Goal: Task Accomplishment & Management: Use online tool/utility

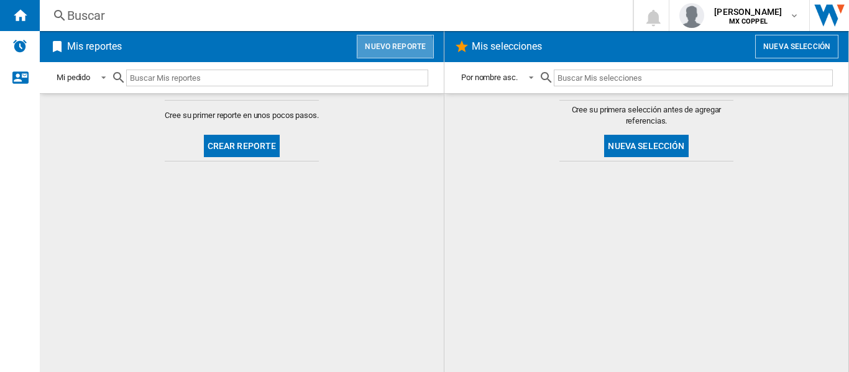
click at [379, 53] on button "Nuevo reporte" at bounding box center [395, 47] width 77 height 24
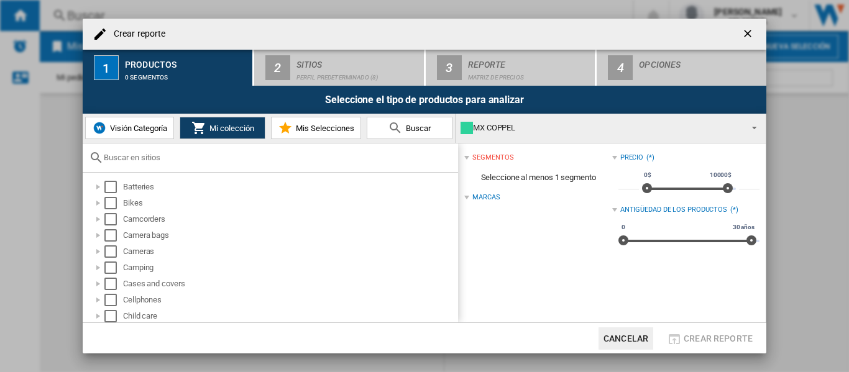
click at [165, 158] on input "text" at bounding box center [278, 157] width 348 height 9
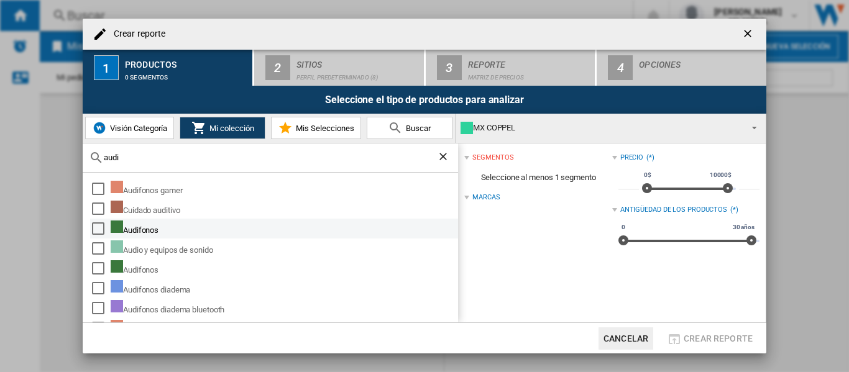
click at [145, 229] on div "Audifonos" at bounding box center [283, 229] width 345 height 16
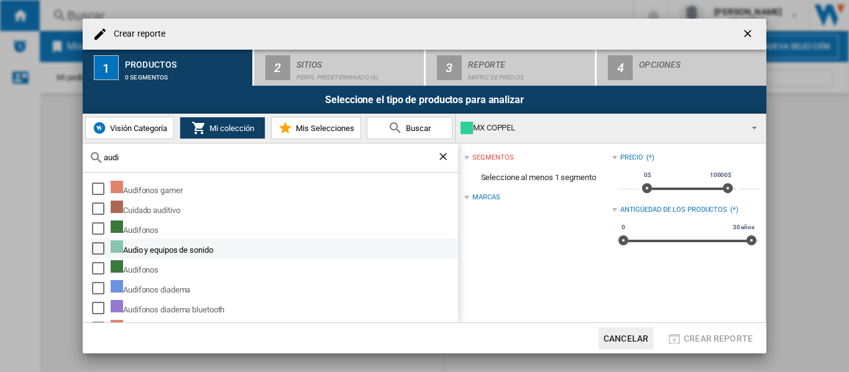
click at [148, 243] on div "Audio y equipos de sonido" at bounding box center [283, 248] width 345 height 16
click at [94, 249] on div "Select" at bounding box center [98, 248] width 12 height 12
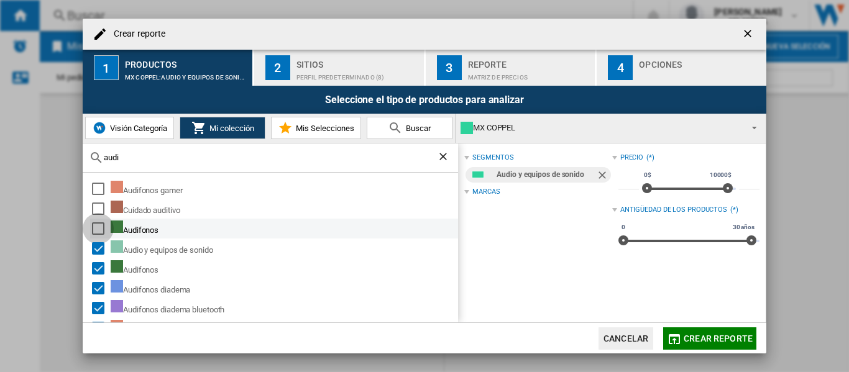
click at [99, 229] on div "Select" at bounding box center [98, 228] width 12 height 12
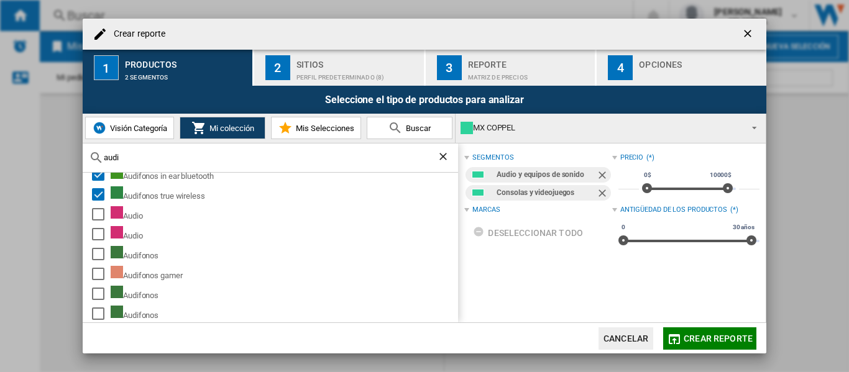
scroll to position [194, 0]
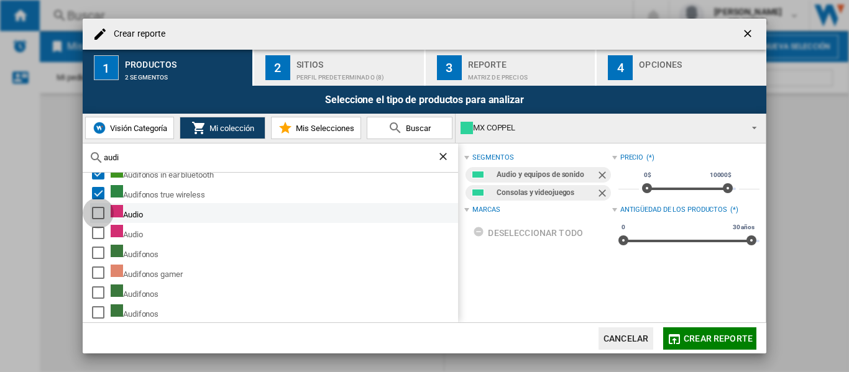
click at [94, 210] on div "Select" at bounding box center [98, 213] width 12 height 12
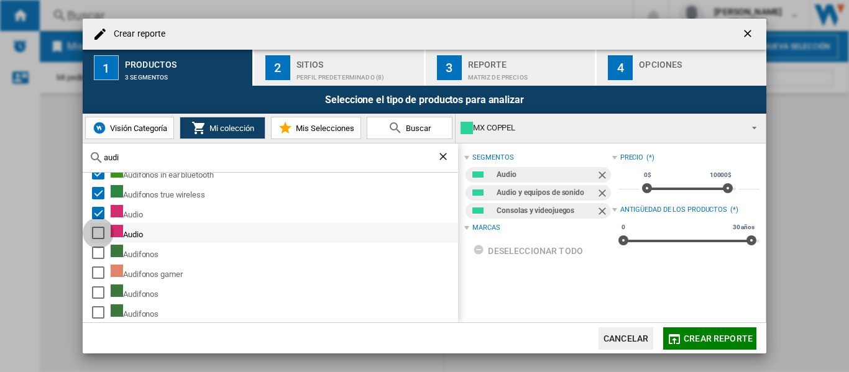
click at [98, 231] on div "Select" at bounding box center [98, 233] width 12 height 12
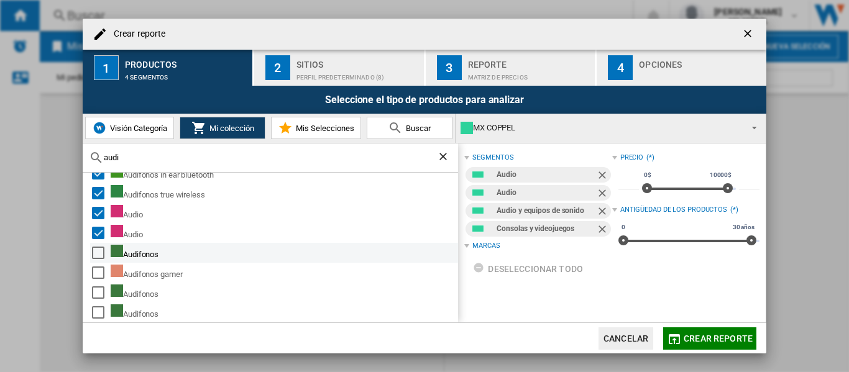
click at [100, 245] on md-checkbox "Select" at bounding box center [101, 253] width 19 height 16
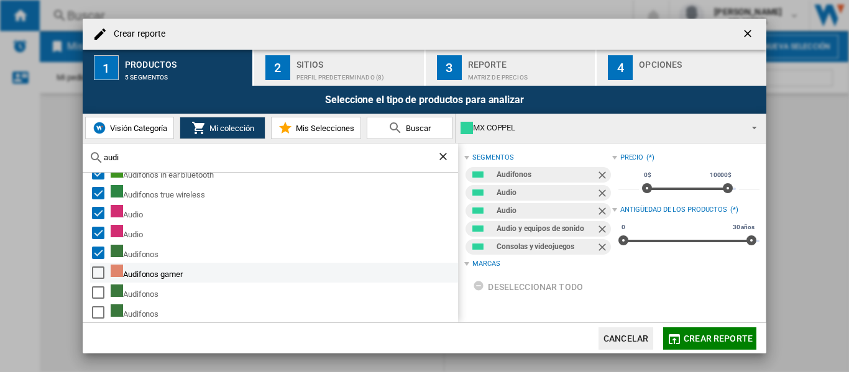
click at [99, 267] on div "Select" at bounding box center [98, 273] width 12 height 12
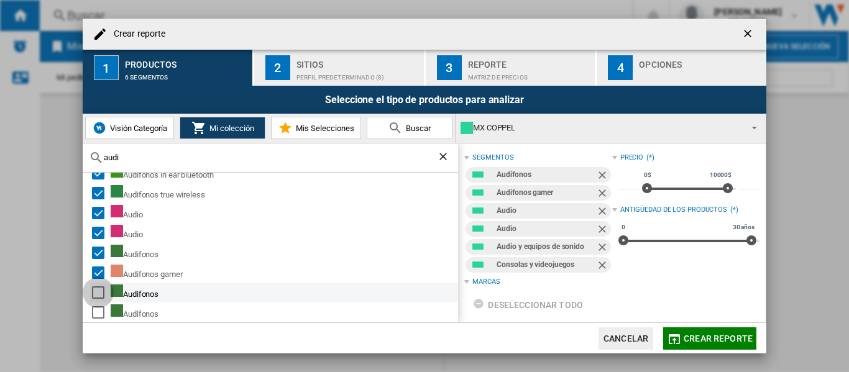
click at [98, 290] on div "Select" at bounding box center [98, 292] width 12 height 12
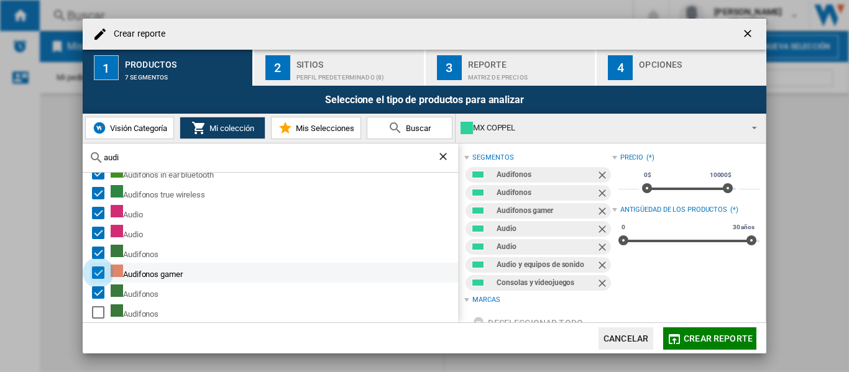
click at [98, 271] on div "Select" at bounding box center [98, 273] width 12 height 12
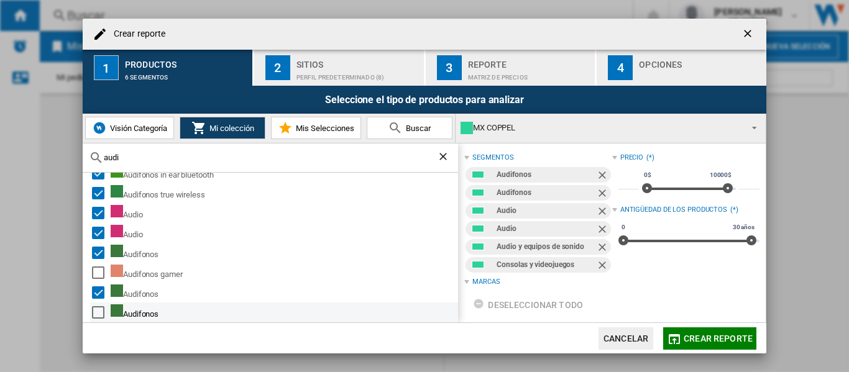
click at [100, 313] on div "Select" at bounding box center [98, 312] width 12 height 12
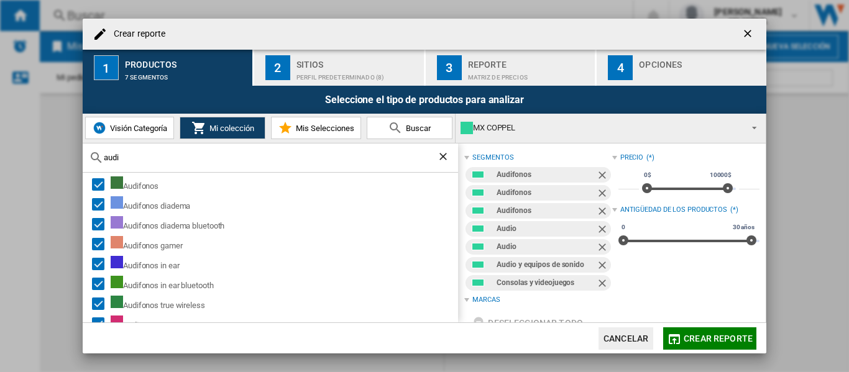
scroll to position [0, 0]
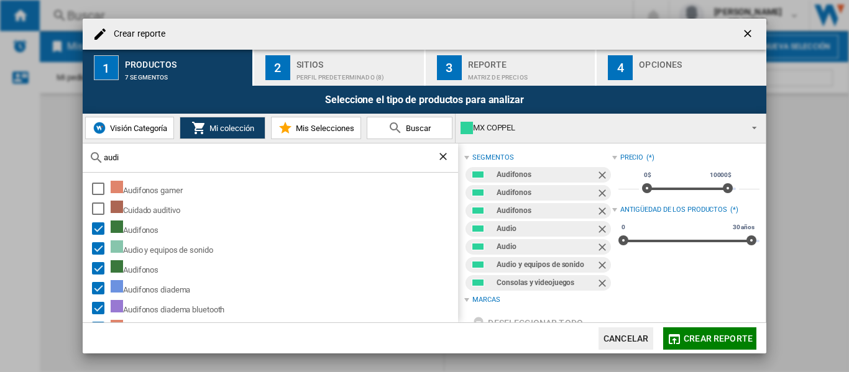
click at [149, 158] on input "audi" at bounding box center [270, 157] width 333 height 9
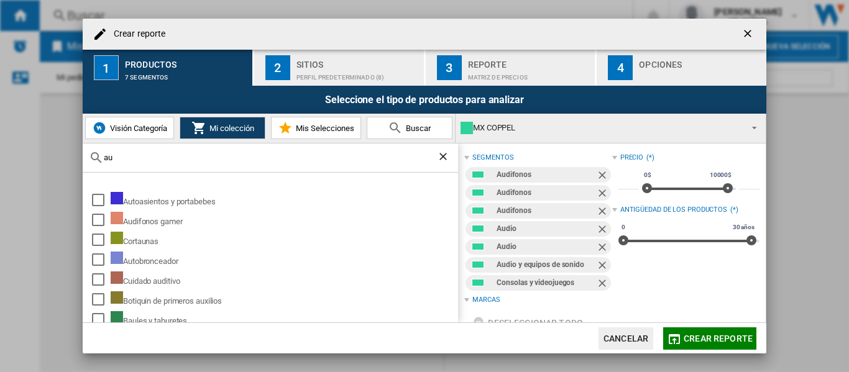
type input "a"
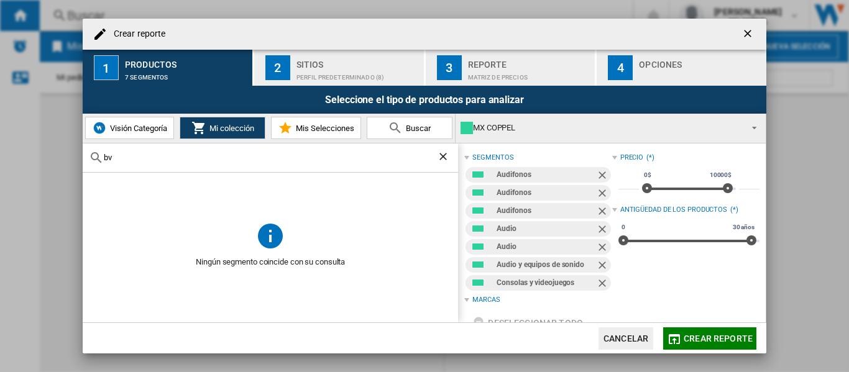
type input "b"
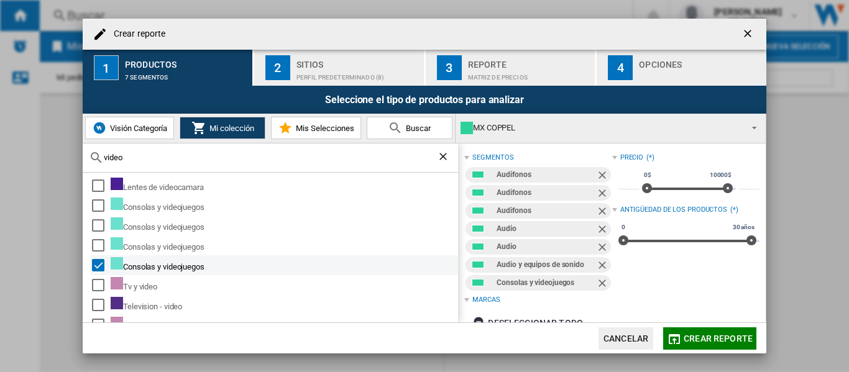
scroll to position [62, 0]
type input "video"
click at [99, 266] on div "Select" at bounding box center [98, 266] width 12 height 12
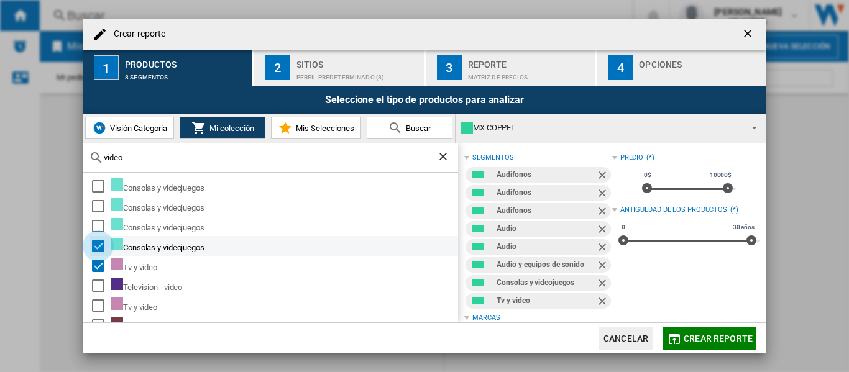
click at [100, 242] on div "Select" at bounding box center [98, 246] width 12 height 12
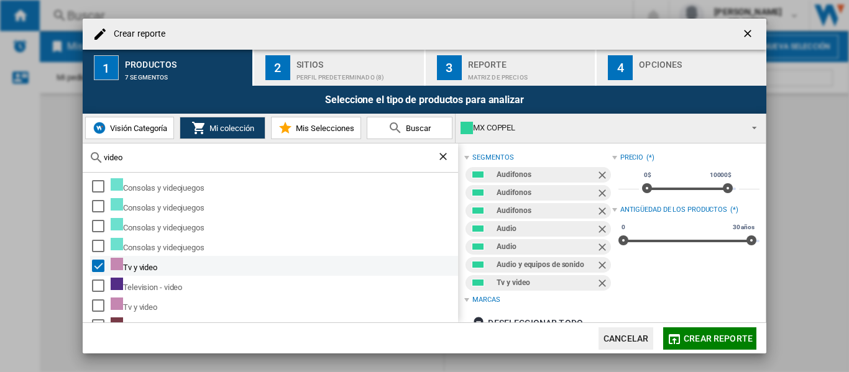
scroll to position [124, 0]
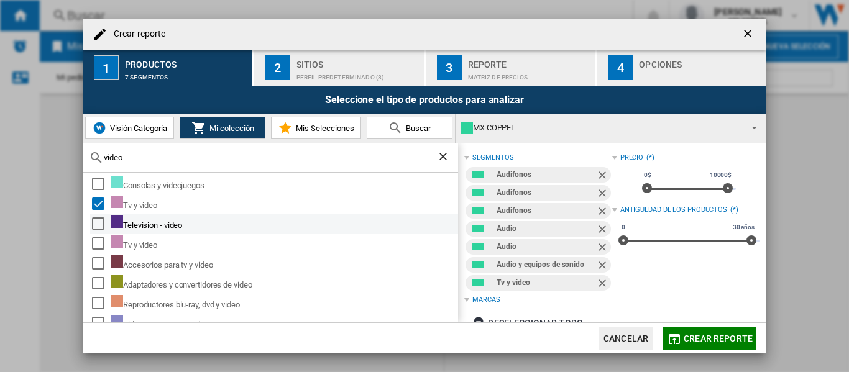
click at [103, 224] on div "Select" at bounding box center [98, 223] width 12 height 12
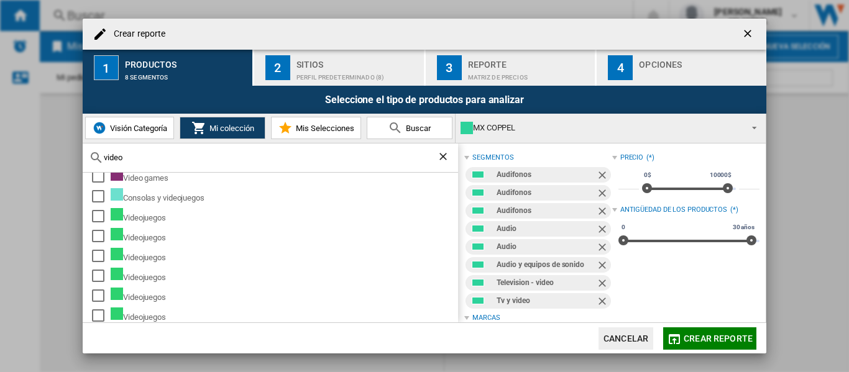
scroll to position [334, 0]
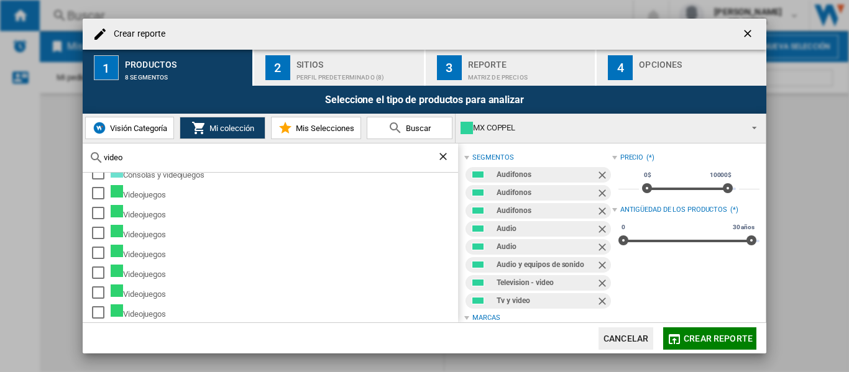
click at [724, 338] on span "Crear reporte" at bounding box center [718, 339] width 69 height 10
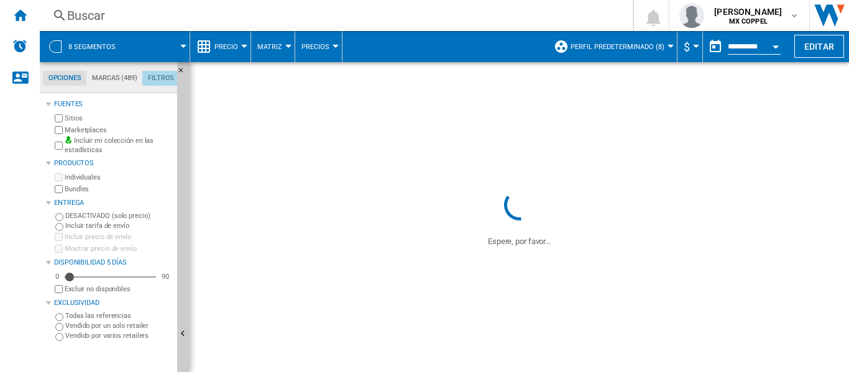
click at [157, 74] on md-tab-item "Filtros" at bounding box center [160, 78] width 37 height 15
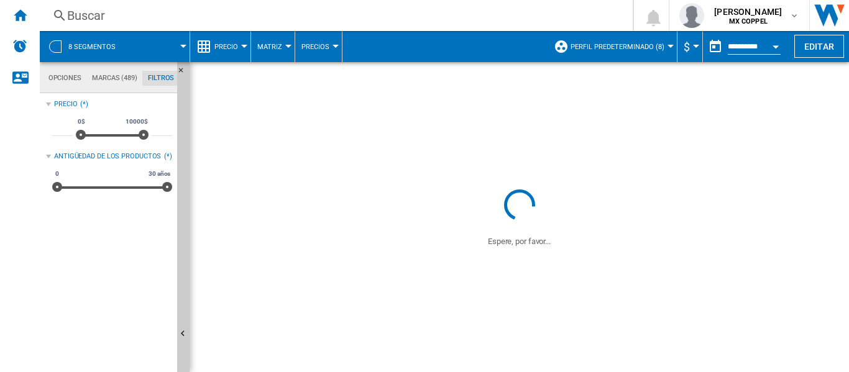
scroll to position [81, 0]
click at [155, 76] on md-tab-item "Filtros" at bounding box center [160, 78] width 37 height 15
click at [107, 80] on md-tab-item "Marcas (489)" at bounding box center [114, 78] width 56 height 15
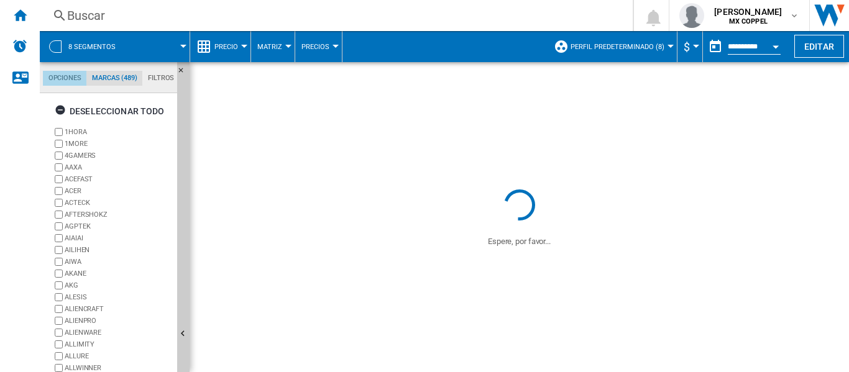
click at [71, 78] on md-tab-item "Opciones" at bounding box center [64, 78] width 43 height 15
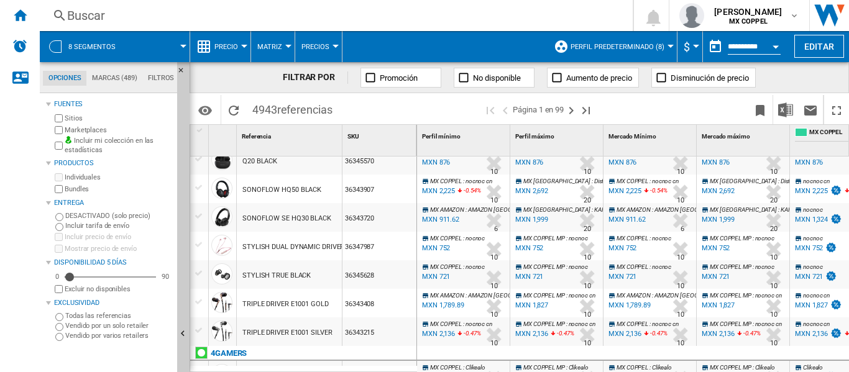
scroll to position [1094, 0]
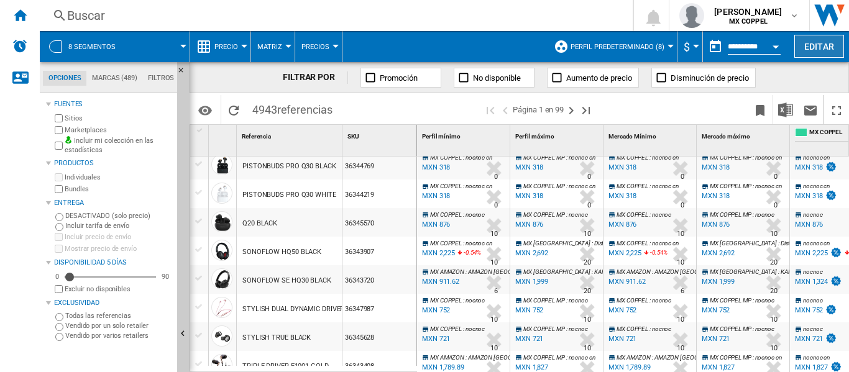
click at [825, 45] on button "Editar" at bounding box center [819, 46] width 50 height 23
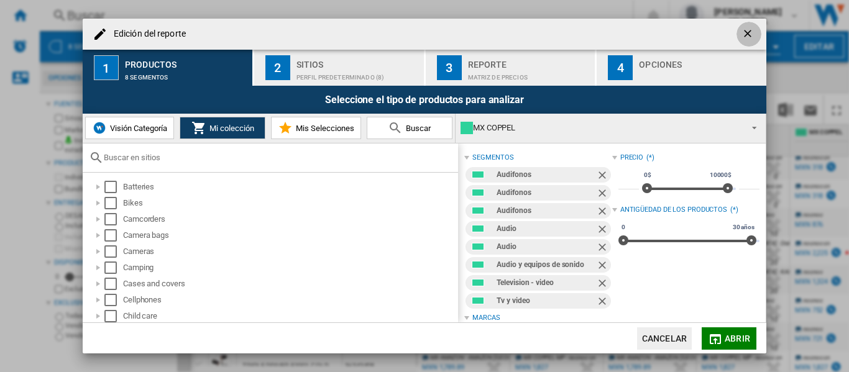
click at [747, 34] on ng-md-icon "getI18NText('BUTTONS.CLOSE_DIALOG')" at bounding box center [748, 34] width 15 height 15
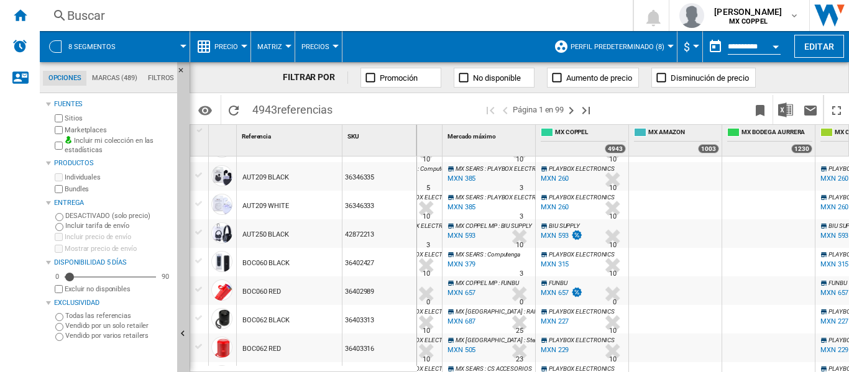
scroll to position [0, 0]
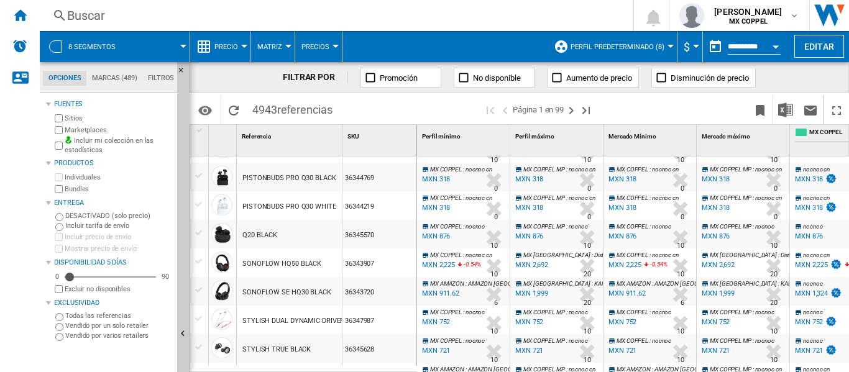
click at [181, 42] on span at bounding box center [158, 46] width 50 height 31
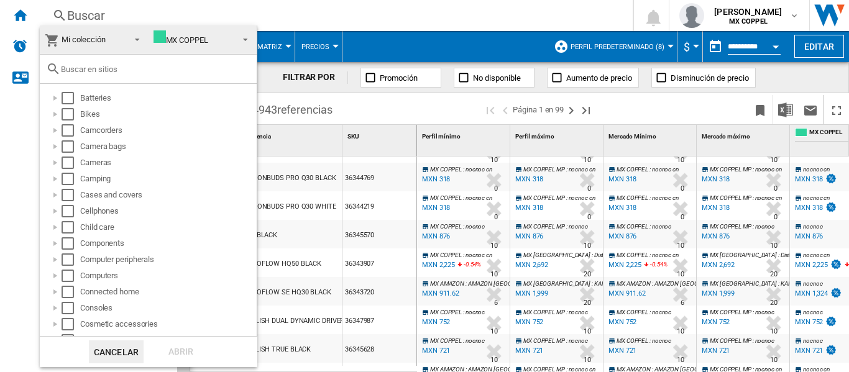
click at [234, 37] on span at bounding box center [241, 38] width 15 height 17
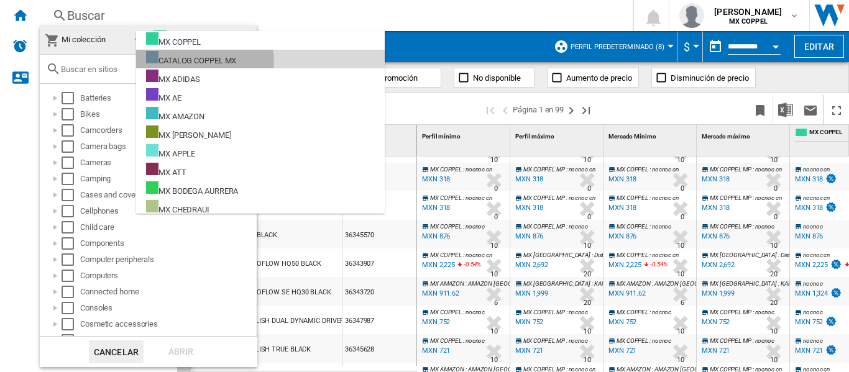
click at [204, 60] on div "CATALOG COPPEL MX" at bounding box center [191, 59] width 90 height 16
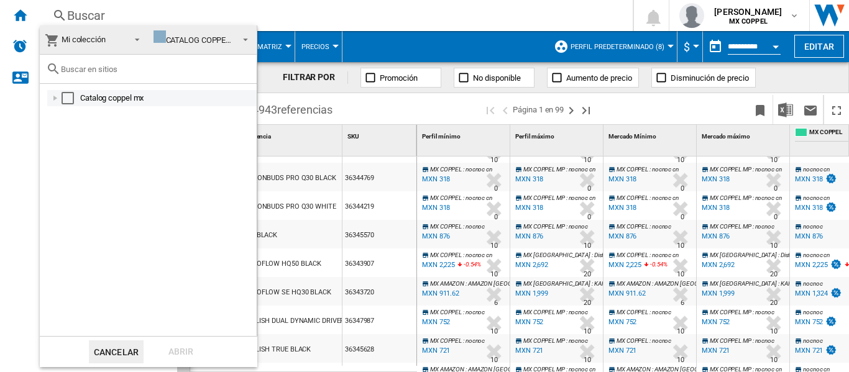
click at [108, 99] on div "Catalog coppel mx" at bounding box center [167, 98] width 175 height 12
click at [71, 97] on div "Select" at bounding box center [68, 98] width 12 height 12
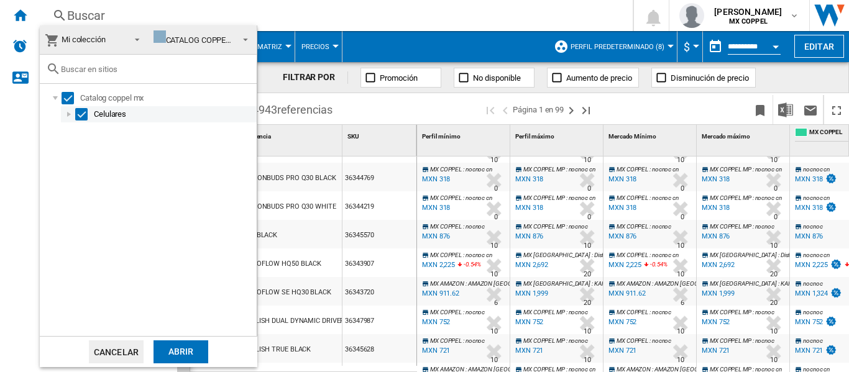
click at [87, 121] on div "Celulares" at bounding box center [159, 114] width 196 height 16
click at [80, 112] on div "Select" at bounding box center [81, 114] width 12 height 12
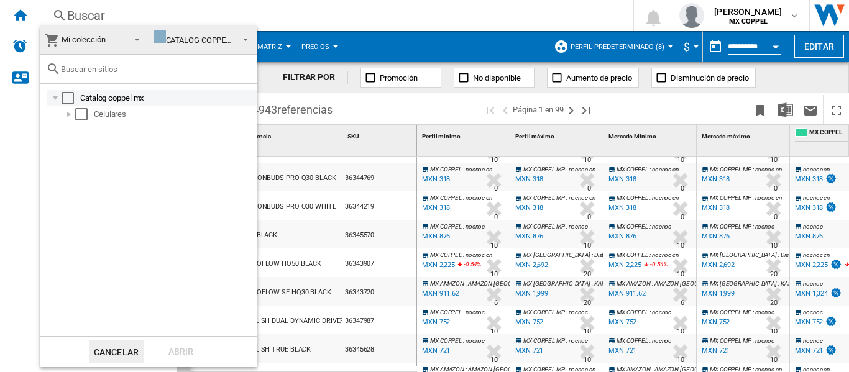
click at [66, 95] on div "Select" at bounding box center [68, 98] width 12 height 12
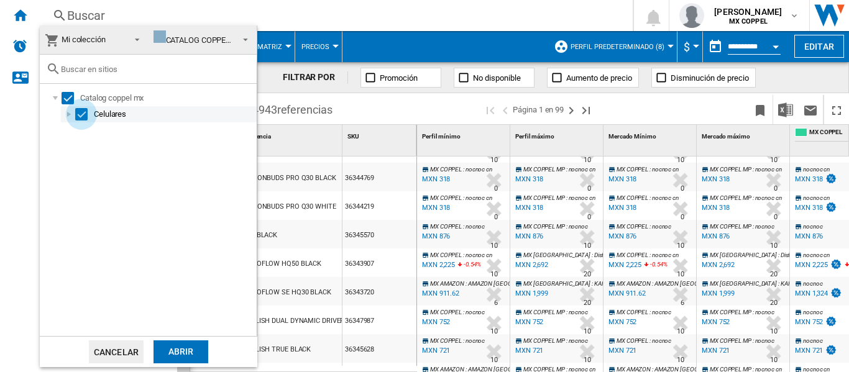
click at [80, 116] on div "Select" at bounding box center [81, 114] width 12 height 12
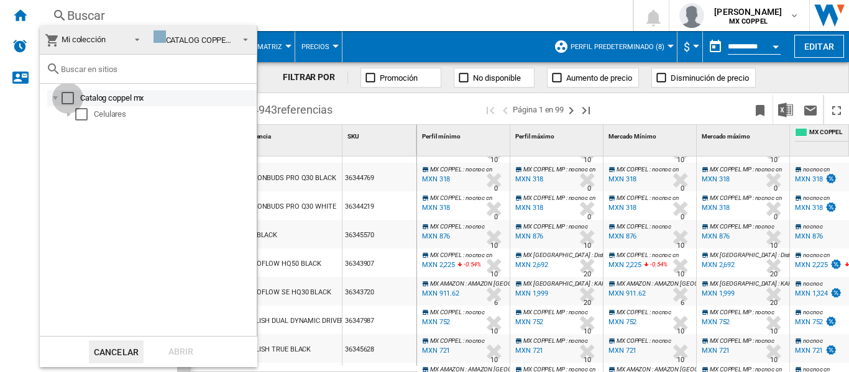
click at [63, 96] on div "Select" at bounding box center [68, 98] width 12 height 12
click at [203, 42] on div "CATALOG COPPEL MX" at bounding box center [198, 39] width 90 height 9
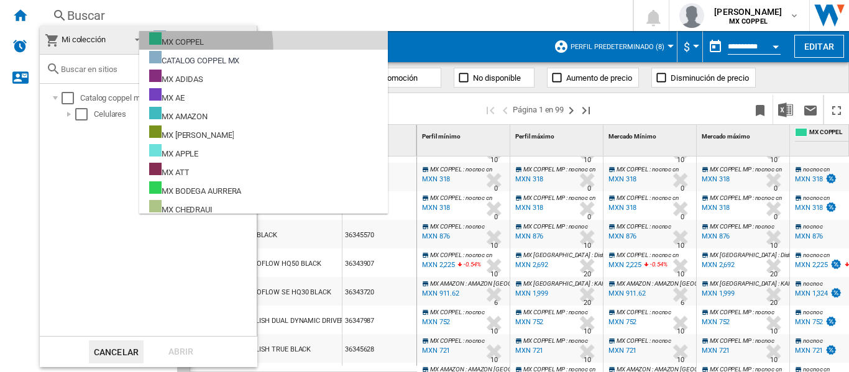
click at [198, 46] on div "MX COPPEL" at bounding box center [176, 40] width 55 height 16
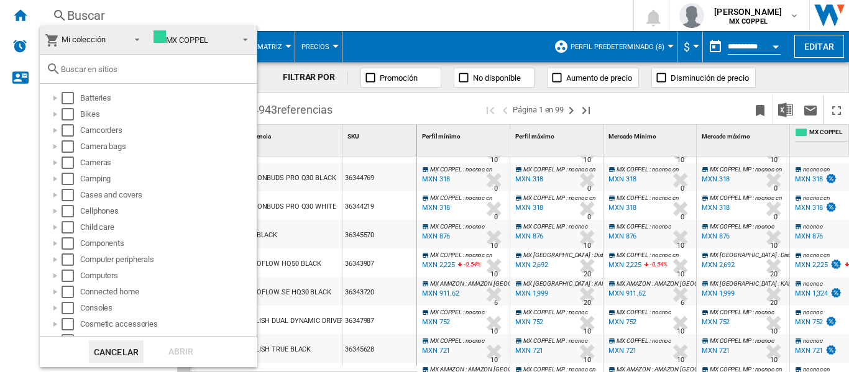
click at [115, 352] on button "Cancelar" at bounding box center [116, 352] width 55 height 23
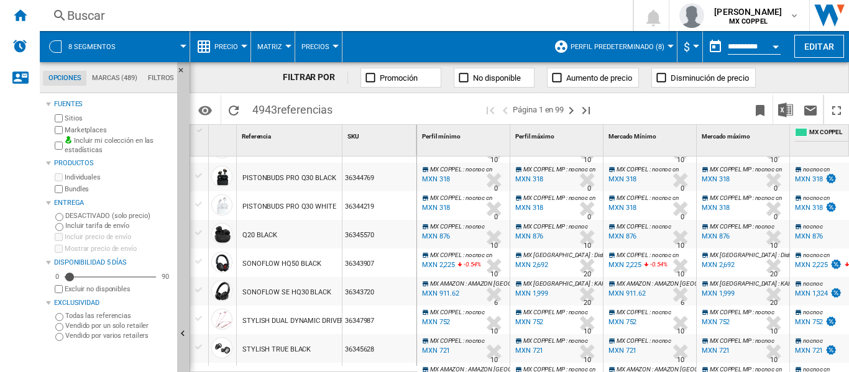
click at [287, 47] on div at bounding box center [288, 46] width 6 height 3
click at [329, 43] on md-backdrop at bounding box center [424, 186] width 849 height 372
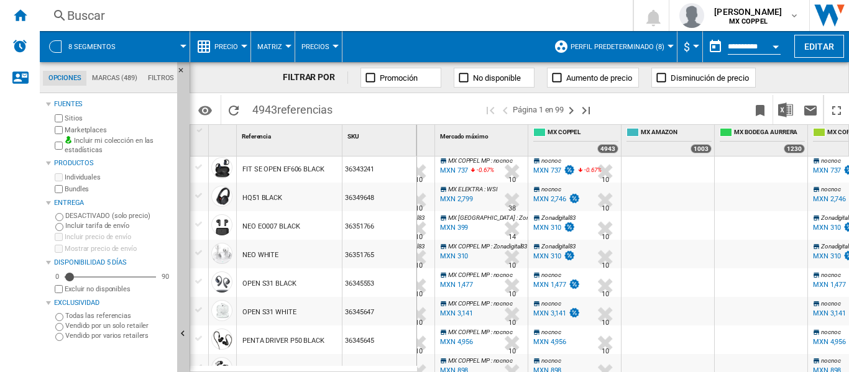
scroll to position [0, 208]
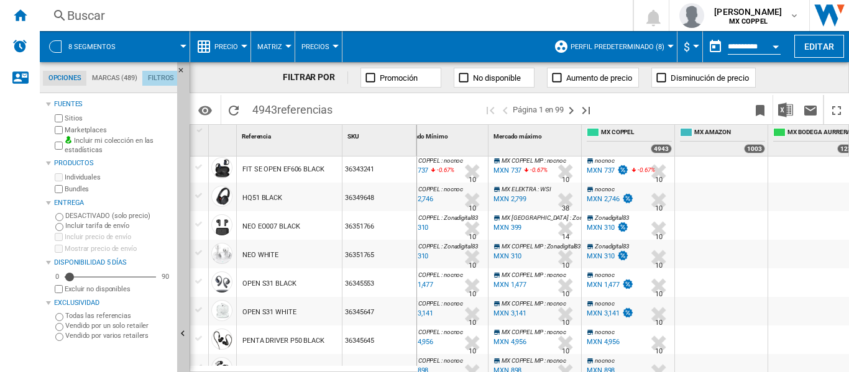
click at [149, 73] on md-tab-item "Filtros" at bounding box center [160, 78] width 37 height 15
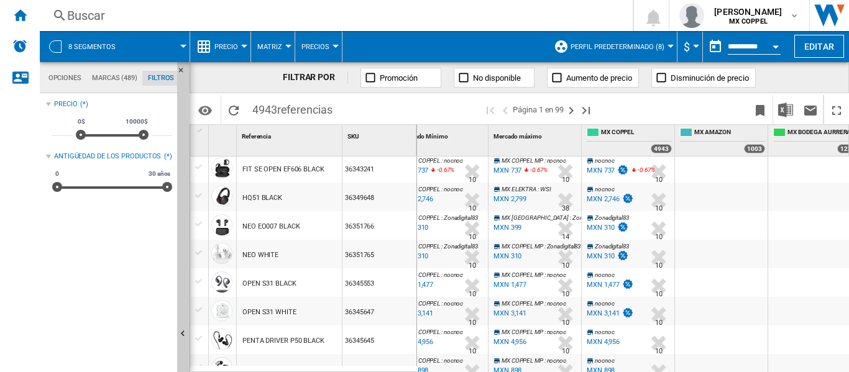
click at [112, 81] on md-tab-item "Marcas (489)" at bounding box center [114, 78] width 56 height 15
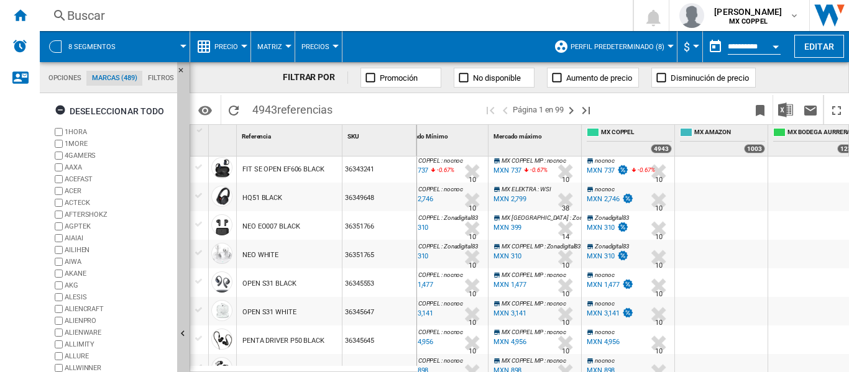
click at [68, 79] on md-tab-item "Opciones" at bounding box center [64, 78] width 43 height 15
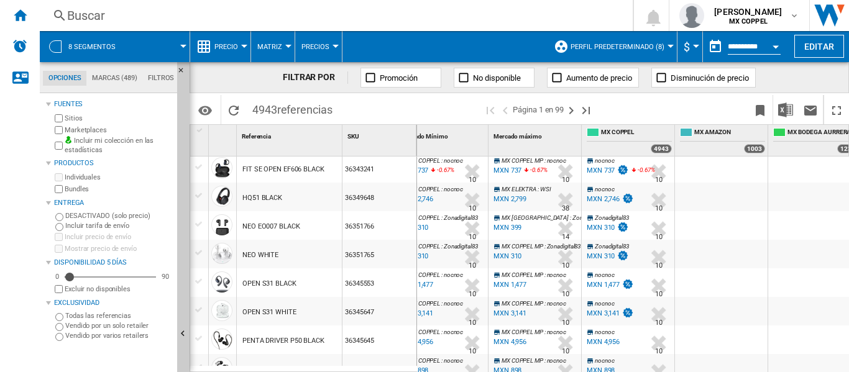
scroll to position [15, 0]
